Goal: Find contact information: Find contact information

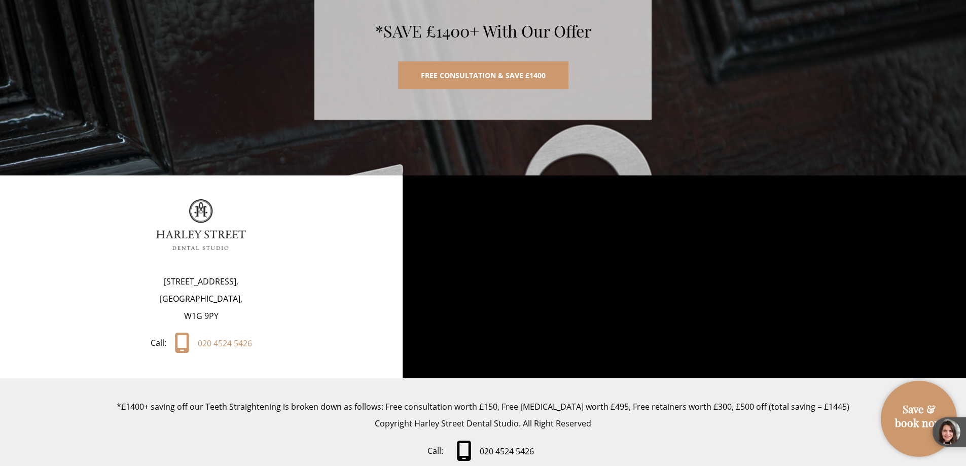
scroll to position [5321, 0]
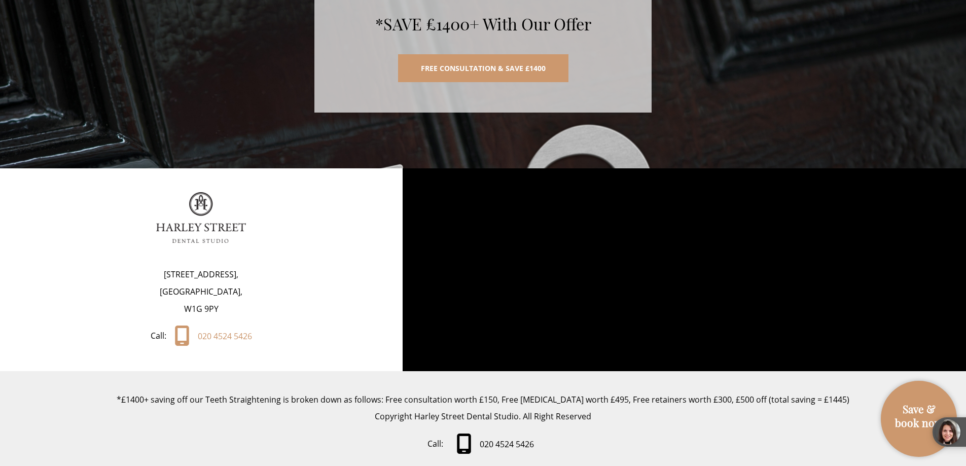
click at [204, 192] on img at bounding box center [201, 217] width 90 height 51
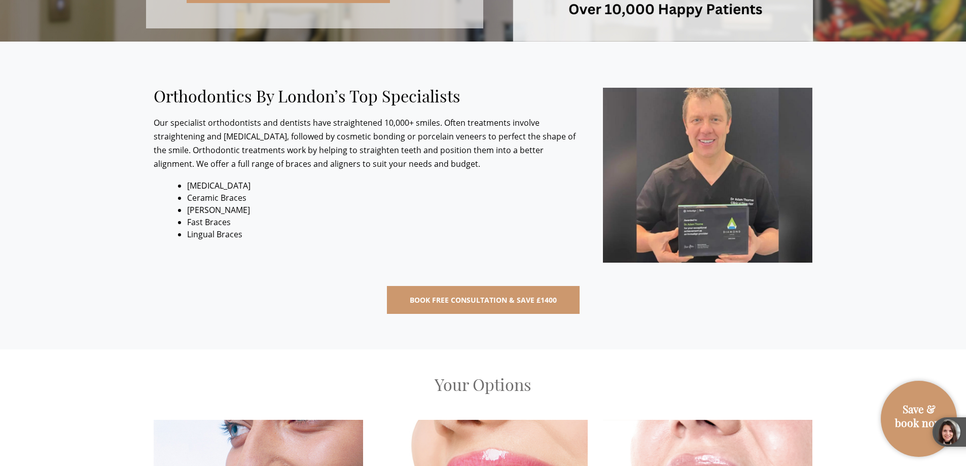
scroll to position [0, 0]
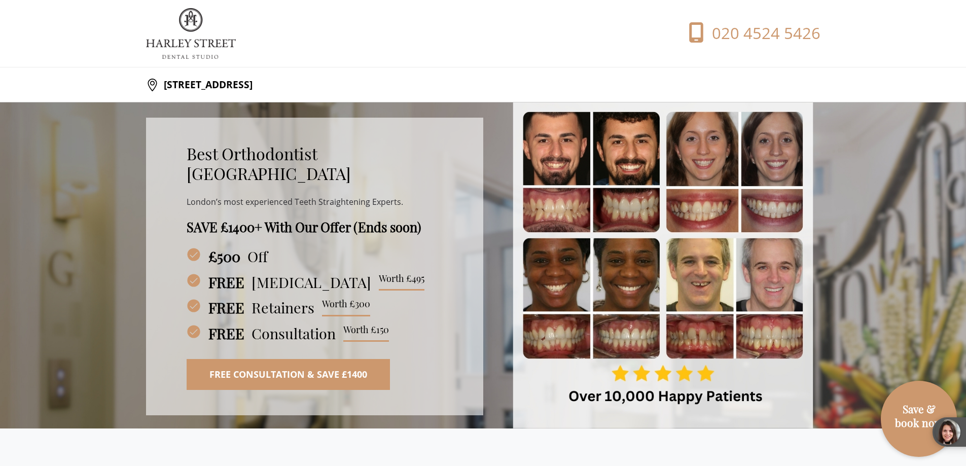
click at [201, 33] on img at bounding box center [191, 33] width 90 height 51
click at [193, 45] on img at bounding box center [191, 33] width 90 height 51
click at [194, 25] on img at bounding box center [191, 33] width 90 height 51
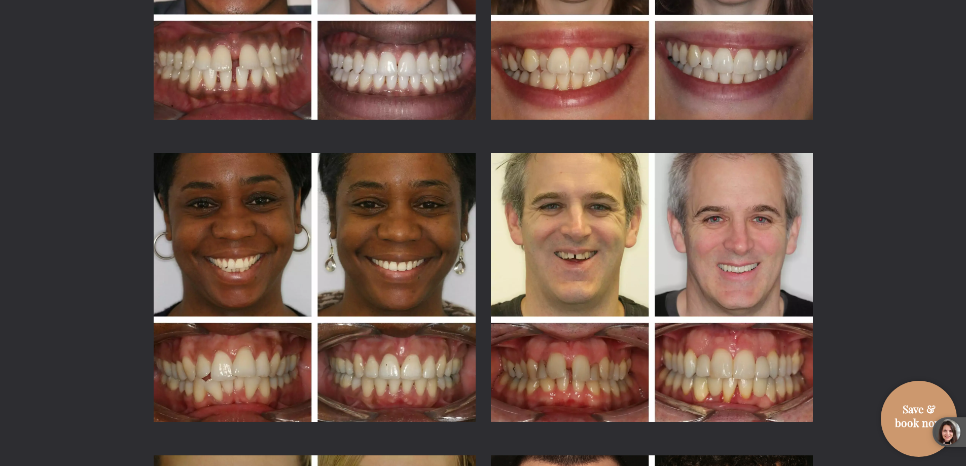
scroll to position [1977, 0]
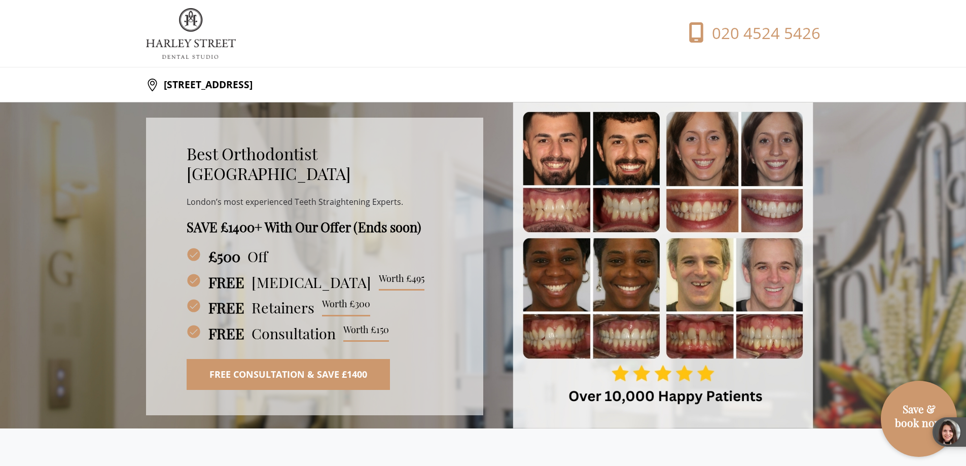
click at [862, 78] on section "[STREET_ADDRESS]" at bounding box center [483, 84] width 966 height 35
click at [910, 51] on header "020 4524 5426" at bounding box center [483, 33] width 966 height 67
